Goal: Information Seeking & Learning: Learn about a topic

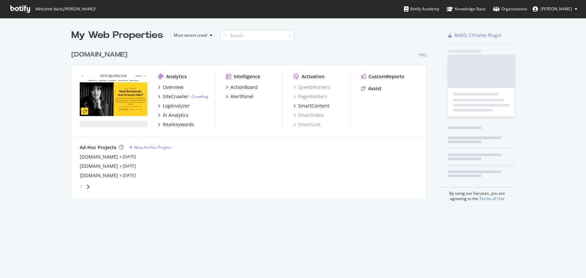
scroll to position [152, 355]
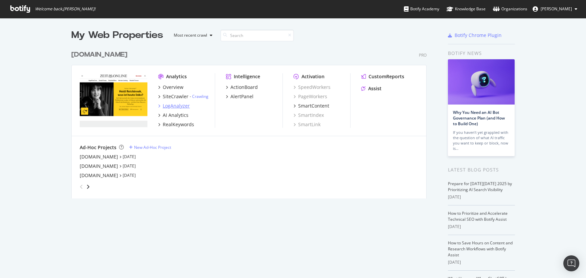
click at [177, 105] on div "LogAnalyzer" at bounding box center [176, 106] width 27 height 7
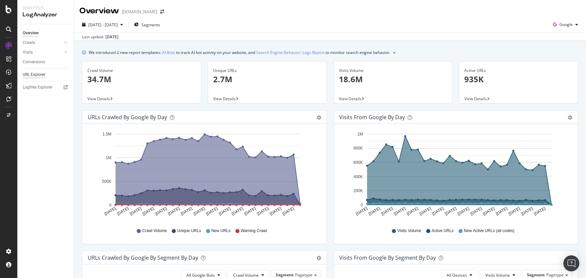
click at [37, 75] on div "URL Explorer" at bounding box center [34, 74] width 23 height 7
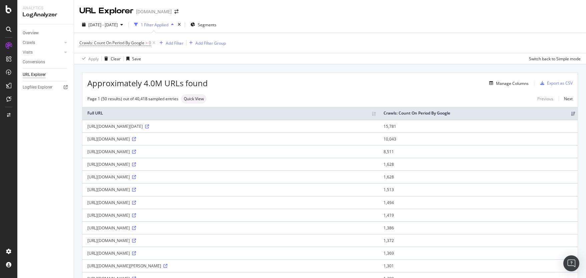
drag, startPoint x: 191, startPoint y: 127, endPoint x: 84, endPoint y: 126, distance: 106.3
click at [85, 127] on td "[URL][DOMAIN_NAME][DATE]" at bounding box center [230, 126] width 296 height 13
copy div "[URL][DOMAIN_NAME][DATE]"
click at [194, 99] on span "Quick View" at bounding box center [194, 99] width 20 height 4
click at [157, 62] on input "checkbox" at bounding box center [155, 65] width 13 height 8
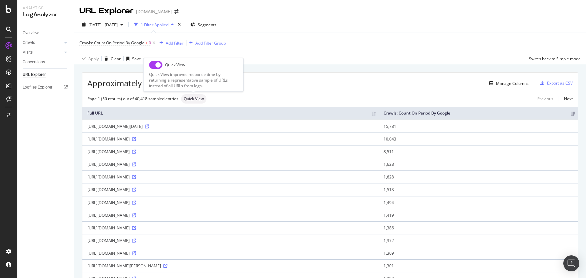
checkbox input "true"
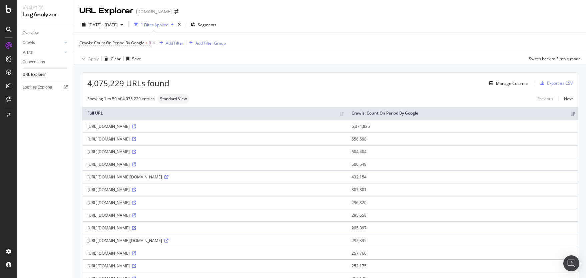
drag, startPoint x: 88, startPoint y: 127, endPoint x: 203, endPoint y: 128, distance: 115.3
click at [203, 128] on div "[URL][DOMAIN_NAME]" at bounding box center [214, 127] width 254 height 6
copy div "[URL][DOMAIN_NAME]"
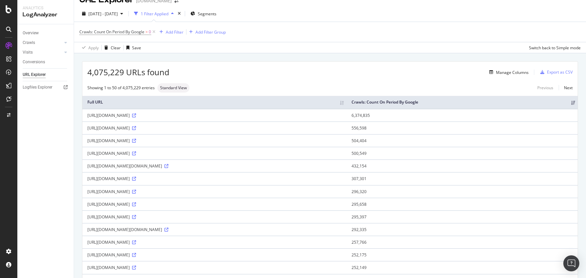
scroll to position [12, 0]
click at [247, 83] on div "Showing 1 to 50 of 4,075,229 entries Standard View Previous Next" at bounding box center [329, 87] width 495 height 9
click at [136, 115] on icon at bounding box center [134, 115] width 4 height 4
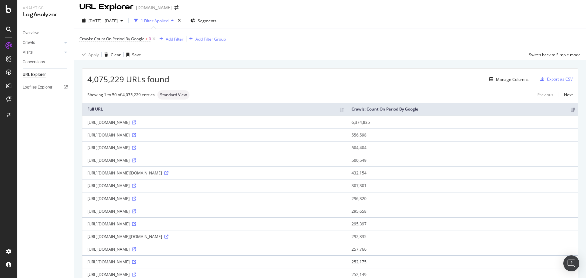
scroll to position [0, 0]
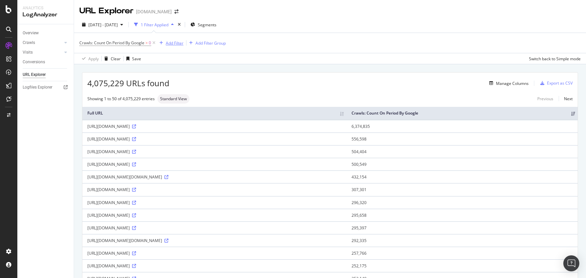
click at [177, 42] on div "Add Filter" at bounding box center [175, 43] width 18 height 6
type input "l"
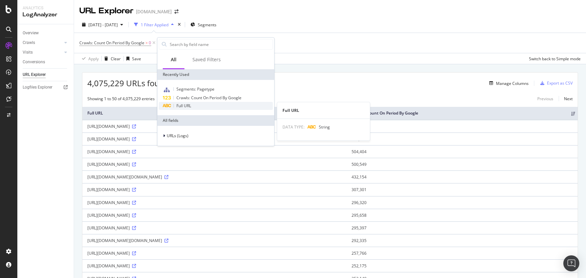
click at [196, 107] on div "Full URL" at bounding box center [216, 106] width 114 height 8
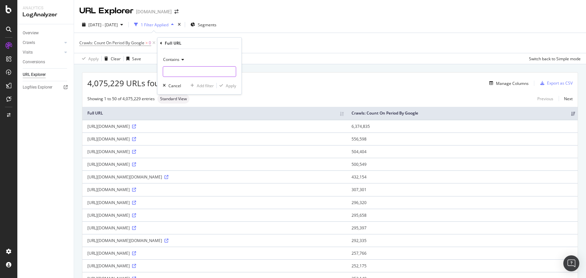
click at [187, 72] on input "text" at bounding box center [199, 71] width 73 height 11
type input "llms.txt"
click at [230, 84] on div "Apply" at bounding box center [231, 86] width 10 height 6
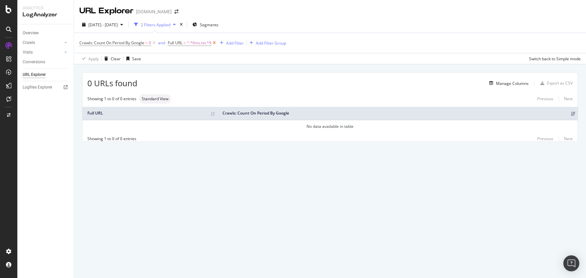
click at [215, 42] on icon at bounding box center [214, 43] width 6 height 7
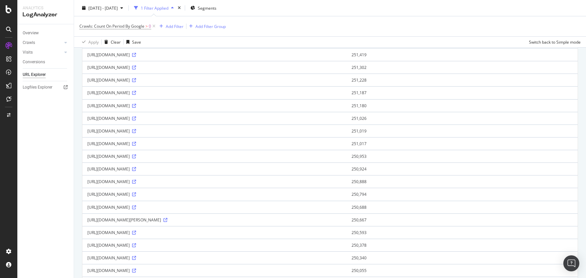
scroll to position [365, 0]
